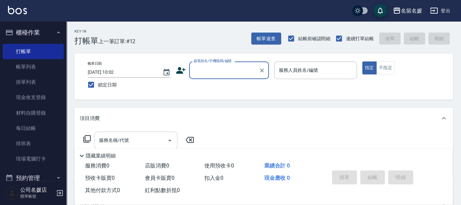
click at [143, 145] on input "服務名稱/代號" at bounding box center [130, 141] width 67 height 12
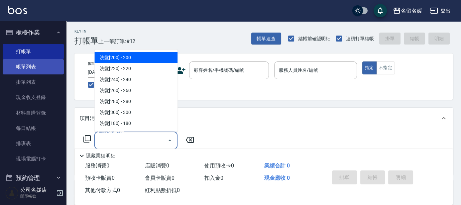
click at [40, 68] on link "帳單列表" at bounding box center [33, 66] width 61 height 15
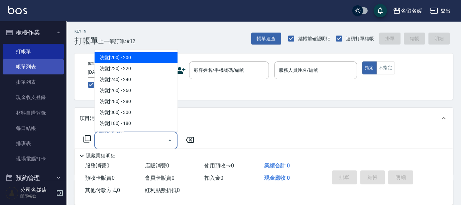
click at [40, 68] on link "帳單列表" at bounding box center [33, 66] width 61 height 15
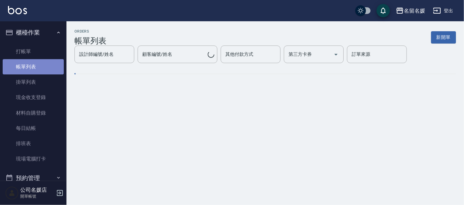
click at [40, 68] on link "帳單列表" at bounding box center [33, 66] width 61 height 15
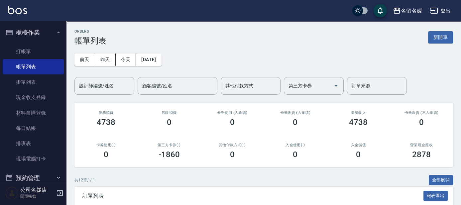
scroll to position [91, 0]
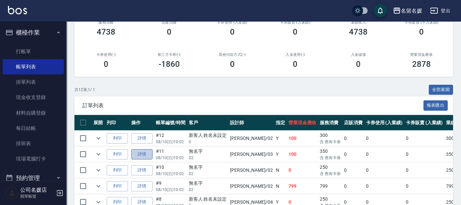
click at [137, 156] on link "詳情" at bounding box center [141, 154] width 21 height 10
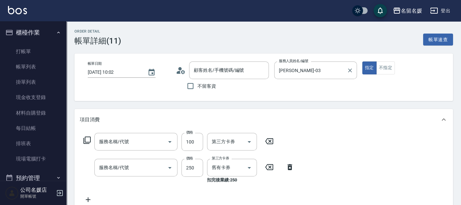
type input "[DATE] 10:02"
type input "[PERSON_NAME]-03"
type input "無名字/02/null"
type input "[PERSON_NAME].玻酸.晶膜.水療(635)"
type input "洗髮券-(卡)250(212)"
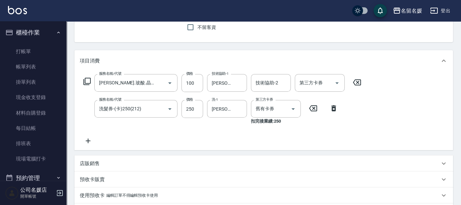
scroll to position [60, 0]
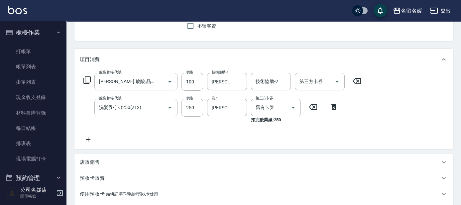
click at [86, 79] on icon at bounding box center [87, 80] width 8 height 8
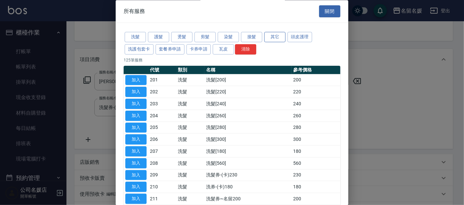
click at [273, 39] on button "其它" at bounding box center [275, 37] width 21 height 10
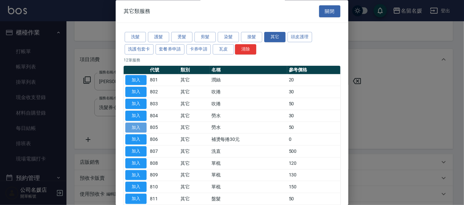
click at [136, 126] on button "加入" at bounding box center [135, 128] width 21 height 10
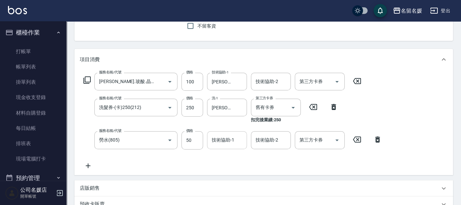
click at [228, 140] on div "技術協助-1 技術協助-1" at bounding box center [227, 140] width 40 height 18
type input "[PERSON_NAME]-26"
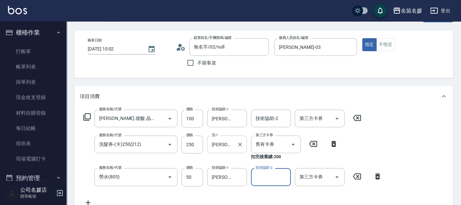
scroll to position [30, 0]
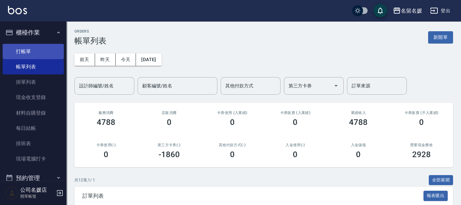
click at [48, 48] on link "打帳單" at bounding box center [33, 51] width 61 height 15
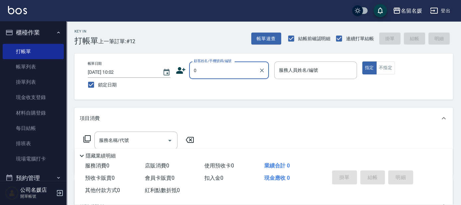
type input "0"
type input "02"
type input "新客人 姓名未設定/0/null"
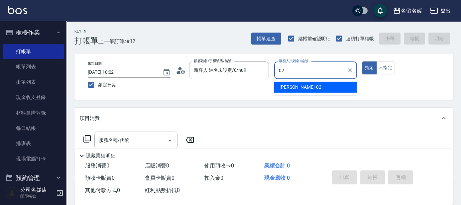
type input "02"
type button "true"
type input "[PERSON_NAME]-02"
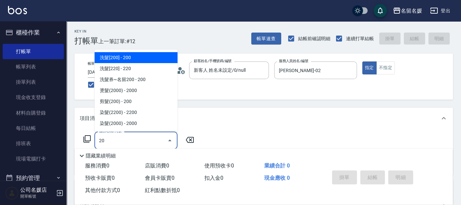
type input "2"
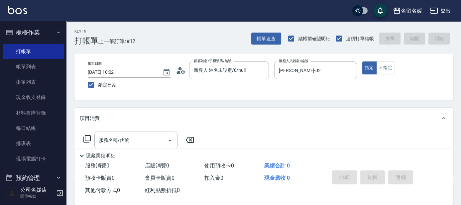
click at [270, 98] on div "帳單日期 [DATE] 10:02 鎖定日期 顧客姓名/手機號碼/編號 新客人 姓名未設定/0/null 顧客姓名/手機號碼/編號 服務人員姓名/編號 [PE…" at bounding box center [264, 77] width 379 height 46
